Goal: Transaction & Acquisition: Purchase product/service

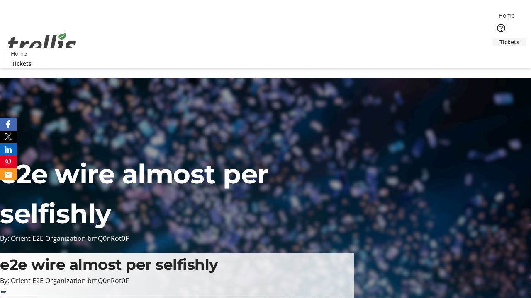
click at [499, 38] on span "Tickets" at bounding box center [509, 42] width 20 height 9
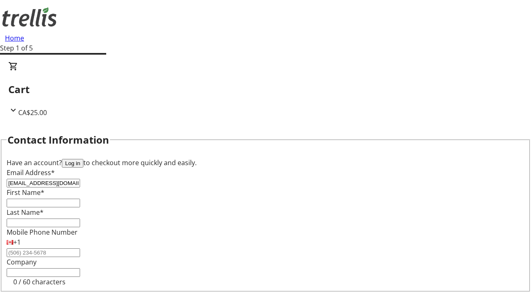
type input "[EMAIL_ADDRESS][DOMAIN_NAME]"
type input "Ephraim"
type input "[PERSON_NAME]"
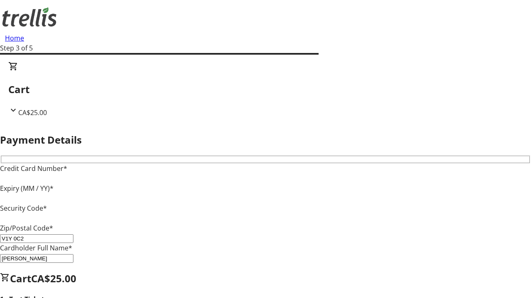
type input "V1Y 0C2"
